Goal: Use online tool/utility: Utilize a website feature to perform a specific function

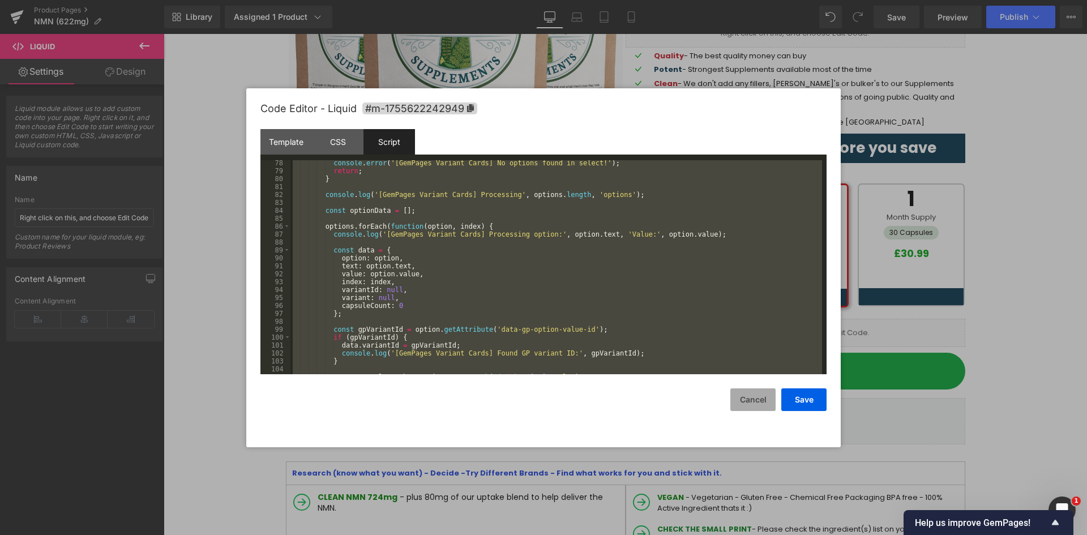
click at [745, 402] on button "Cancel" at bounding box center [752, 399] width 45 height 23
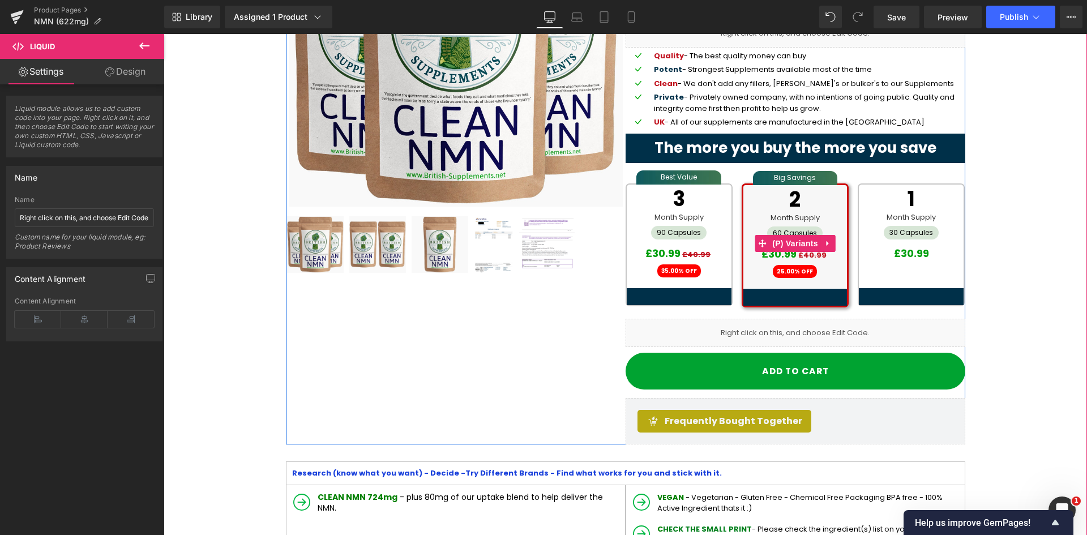
click at [647, 280] on div "3 Month Supply 90 Capsules £30.99 £40.99 35.00% OFF" at bounding box center [679, 235] width 105 height 101
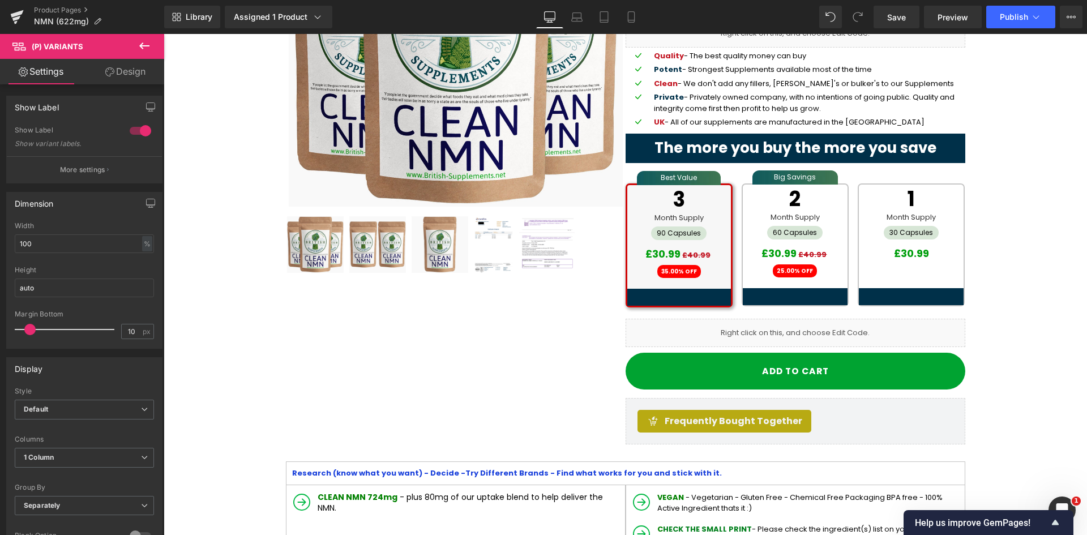
click at [741, 10] on div "Library Assigned 1 Product Product Preview Clean NMN 724mg Manage assigned prod…" at bounding box center [625, 17] width 923 height 23
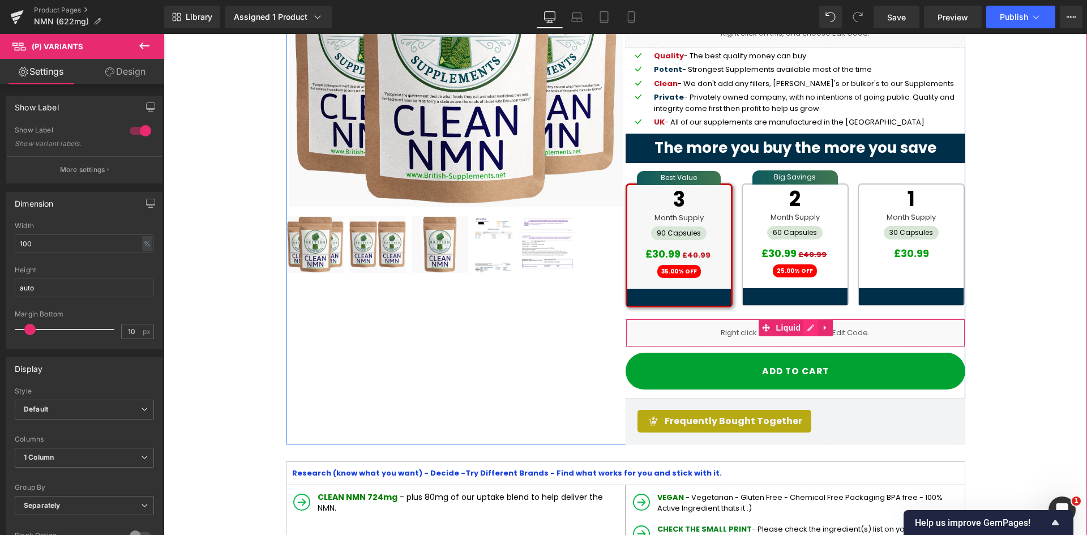
click at [807, 331] on icon at bounding box center [811, 328] width 8 height 8
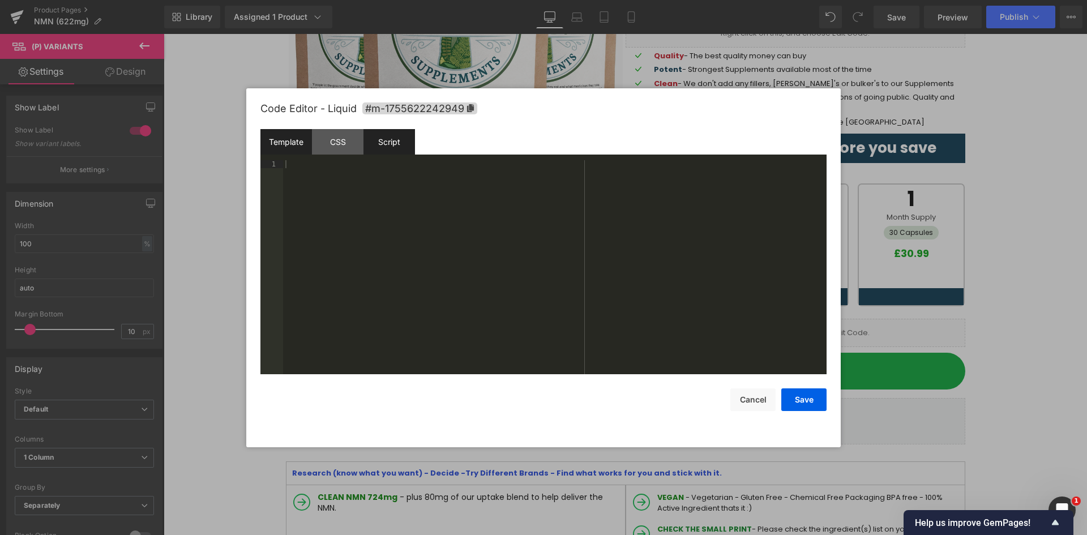
click at [404, 134] on div "Script" at bounding box center [389, 141] width 52 height 25
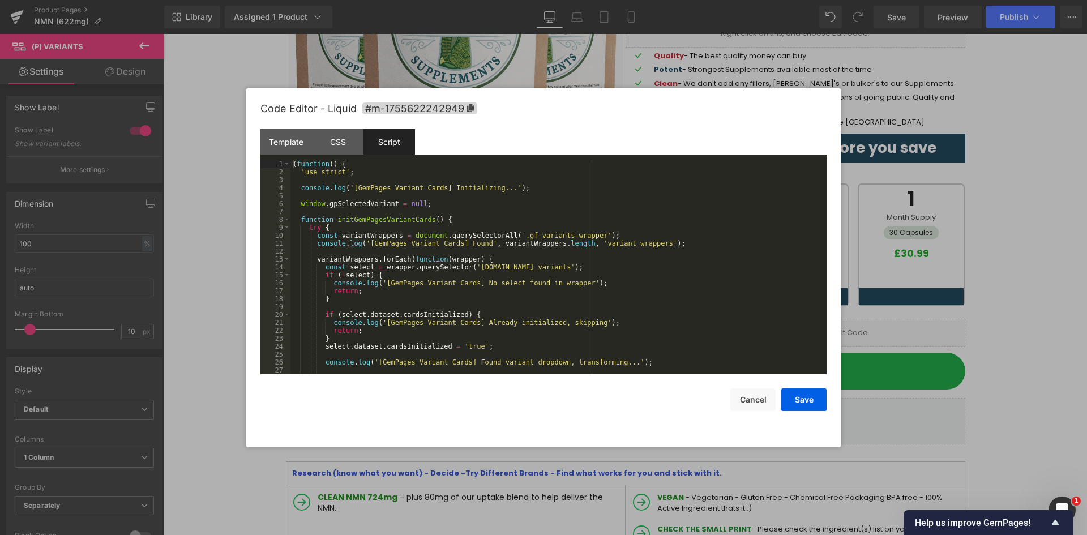
click at [438, 204] on div "( function ( ) { 'use strict' ; console . log ( '[GemPages Variant Cards] Initi…" at bounding box center [555, 275] width 531 height 230
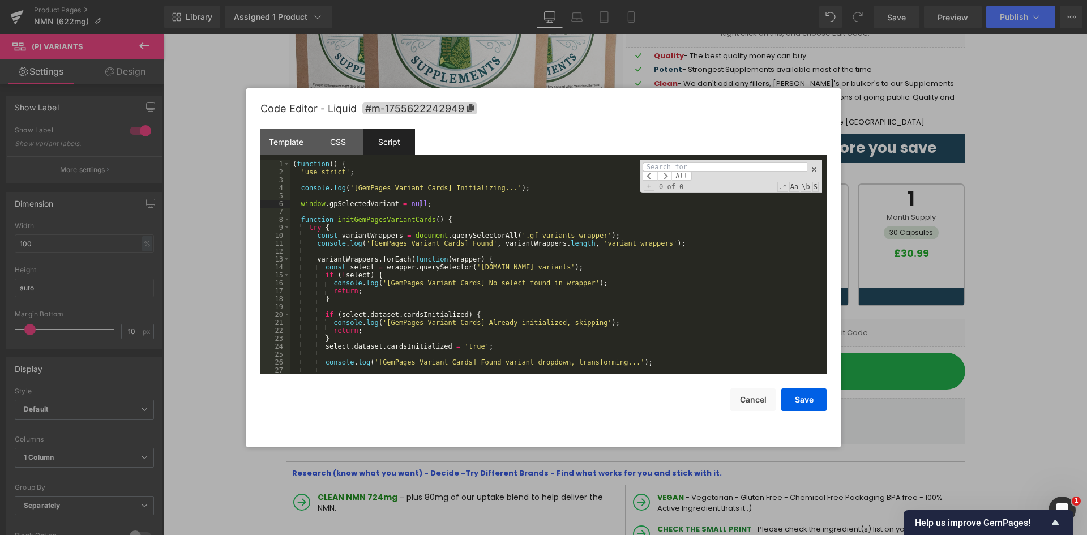
click at [656, 166] on input at bounding box center [724, 166] width 165 height 9
click at [715, 163] on input "if (offerDiv.children.length > 0) { console.log('[GemPages Variant Cards] Auto-…" at bounding box center [724, 166] width 165 height 9
paste input "GemPages Variant Cards] Auto-selecting first option"
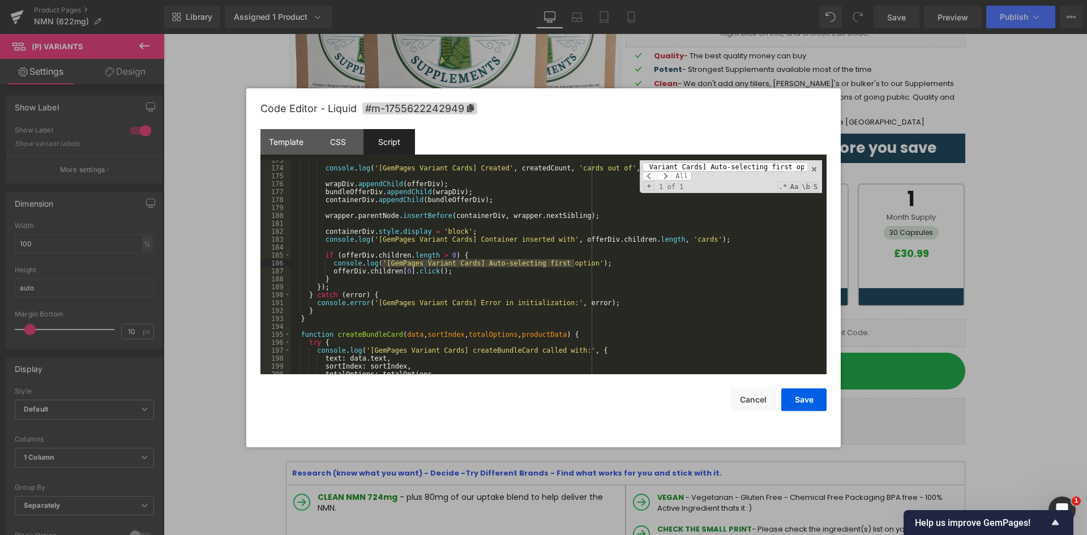
type input "GemPages Variant Cards] Auto-selecting first option"
click at [337, 268] on div "console . log ( '[GemPages Variant Cards] Created' , createdCount , 'cards out …" at bounding box center [555, 271] width 531 height 230
click at [458, 253] on div "console . log ( '[GemPages Variant Cards] Created' , createdCount , 'cards out …" at bounding box center [555, 271] width 531 height 230
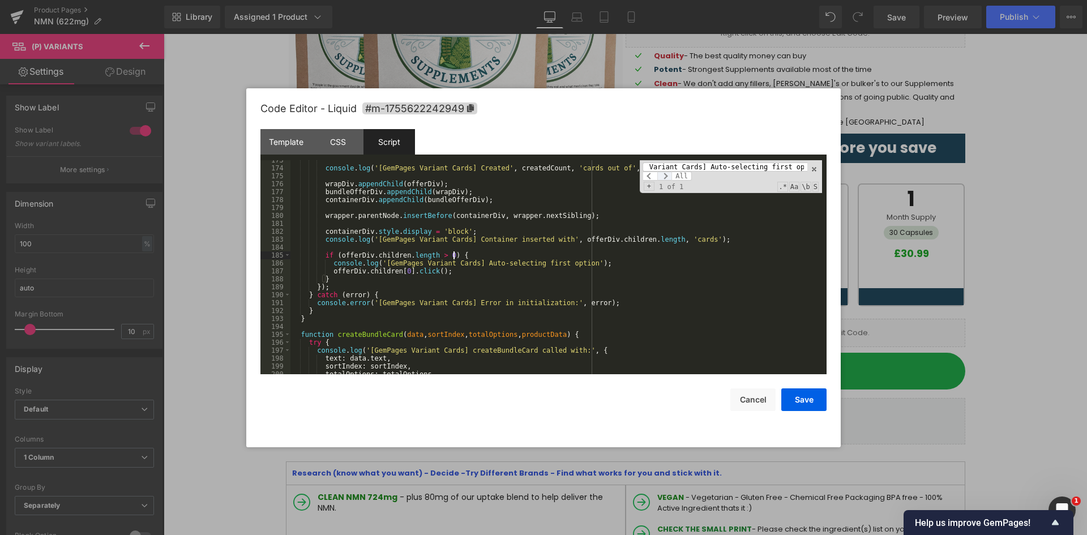
click at [669, 175] on span at bounding box center [664, 175] width 15 height 9
click at [464, 254] on div "console . log ( '[GemPages Variant Cards] Created' , createdCount , 'cards out …" at bounding box center [555, 271] width 531 height 230
click at [323, 254] on div "console . log ( '[GemPages Variant Cards] Created' , createdCount , 'cards out …" at bounding box center [555, 271] width 531 height 230
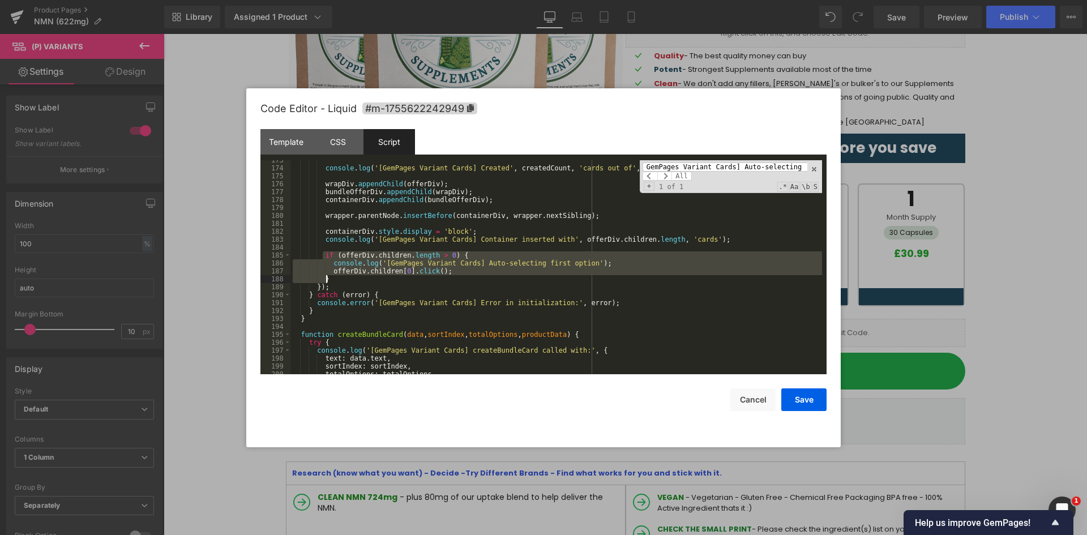
click at [329, 277] on div "console . log ( '[GemPages Variant Cards] Created' , createdCount , 'cards out …" at bounding box center [555, 271] width 531 height 230
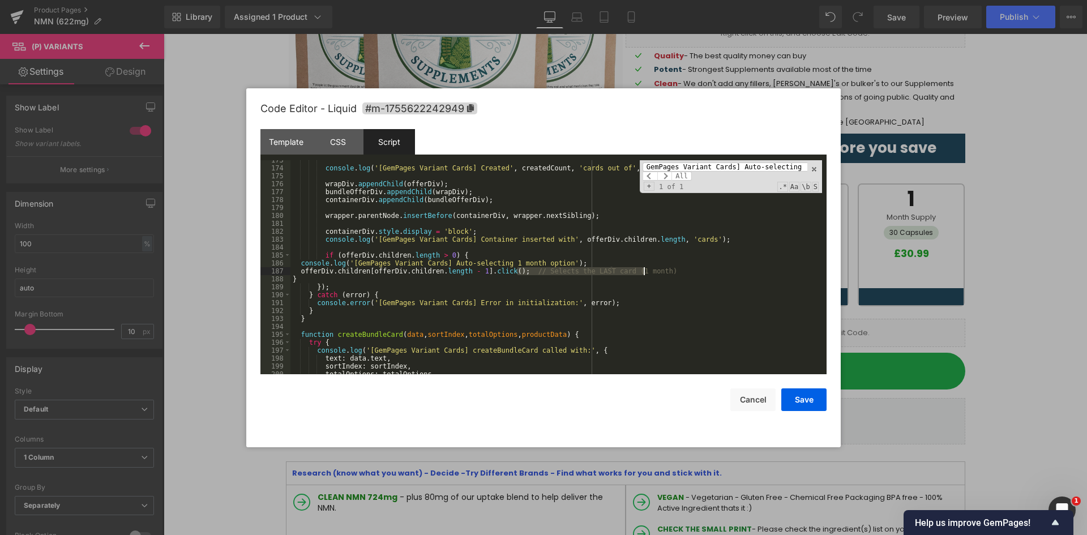
drag, startPoint x: 518, startPoint y: 273, endPoint x: 645, endPoint y: 272, distance: 126.8
click at [645, 272] on div "console . log ( '[GemPages Variant Cards] Created' , createdCount , 'cards out …" at bounding box center [555, 271] width 531 height 230
click at [805, 397] on button "Save" at bounding box center [803, 399] width 45 height 23
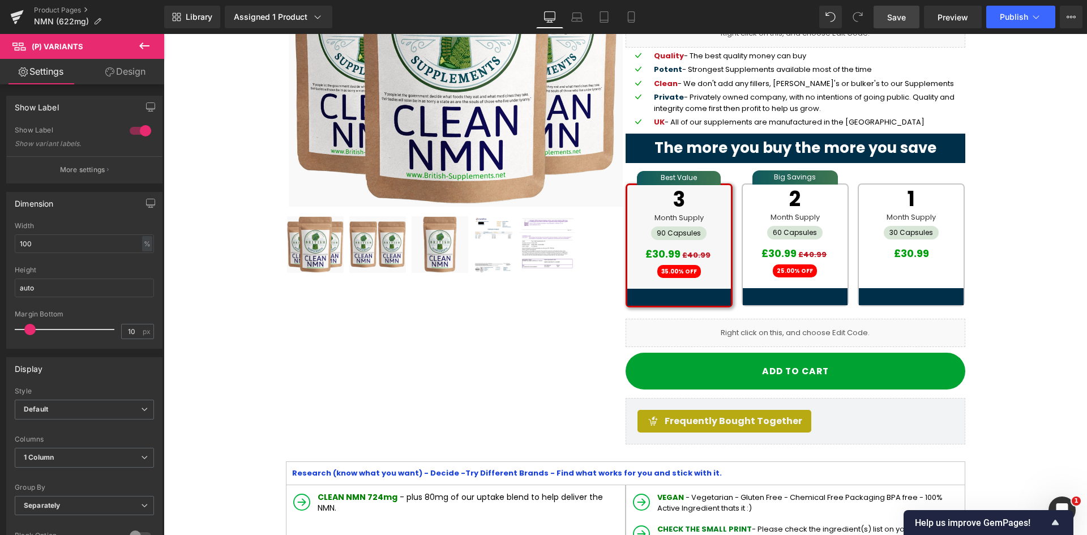
click at [910, 16] on link "Save" at bounding box center [896, 17] width 46 height 23
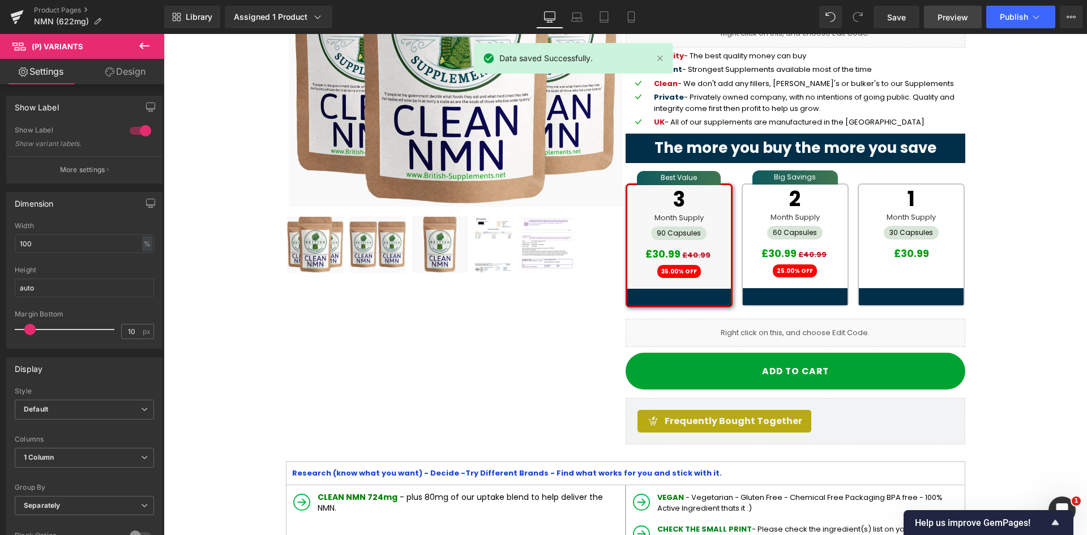
click at [938, 19] on span "Preview" at bounding box center [952, 17] width 31 height 12
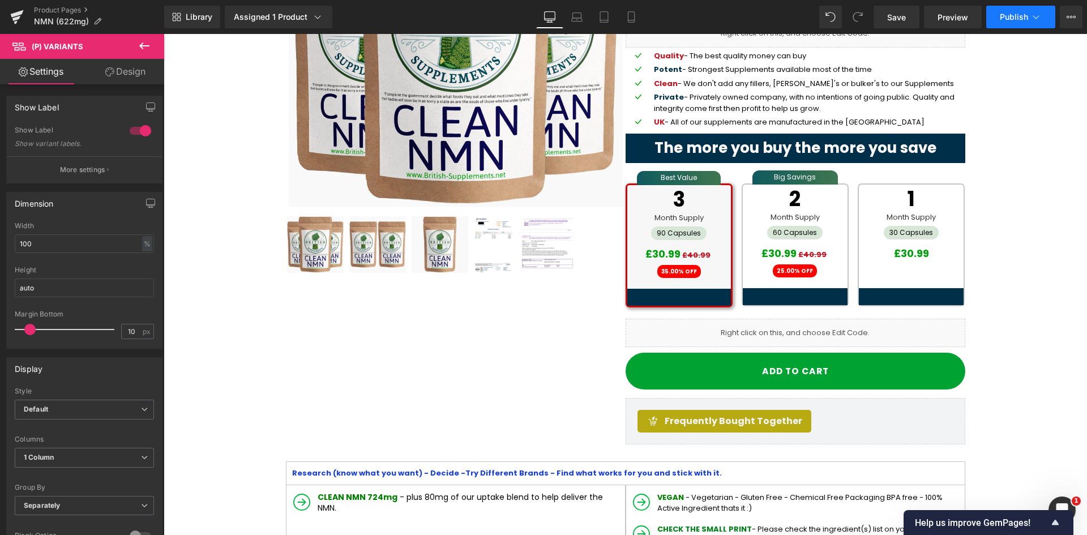
click at [1017, 20] on span "Publish" at bounding box center [1014, 16] width 28 height 9
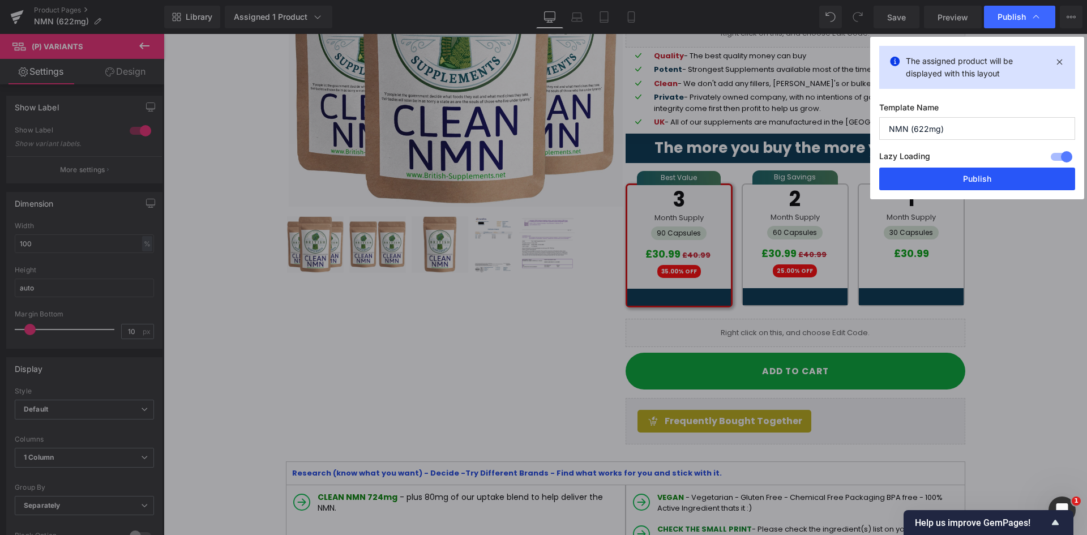
click at [983, 173] on button "Publish" at bounding box center [977, 179] width 196 height 23
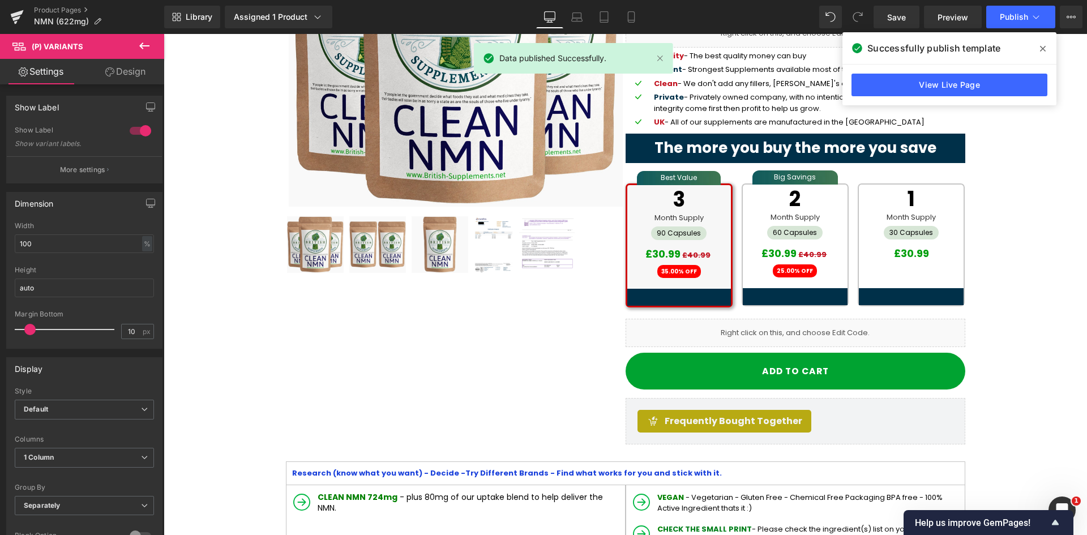
click at [754, 16] on div "Library Assigned 1 Product Product Preview Clean NMN 724mg Manage assigned prod…" at bounding box center [625, 17] width 923 height 23
click at [737, 9] on div "Library Assigned 1 Product Product Preview Clean NMN 724mg Manage assigned prod…" at bounding box center [625, 17] width 923 height 23
